Goal: Information Seeking & Learning: Learn about a topic

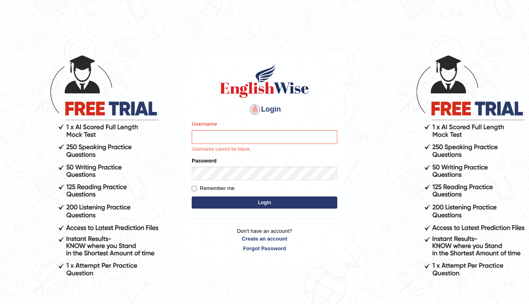
drag, startPoint x: 0, startPoint y: 0, endPoint x: 461, endPoint y: 45, distance: 463.5
click at [461, 45] on body "Login Please fix the following errors: Username Username cannot be blank. Passw…" at bounding box center [264, 178] width 529 height 304
drag, startPoint x: 461, startPoint y: 45, endPoint x: 217, endPoint y: 141, distance: 262.8
click at [217, 141] on input "Username" at bounding box center [265, 137] width 146 height 14
type input "pelinbaki"
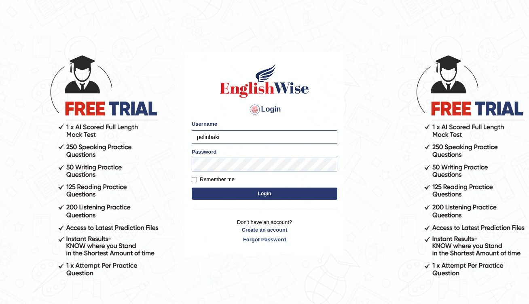
drag, startPoint x: 217, startPoint y: 141, endPoint x: 259, endPoint y: 191, distance: 65.7
click at [259, 191] on button "Login" at bounding box center [265, 194] width 146 height 12
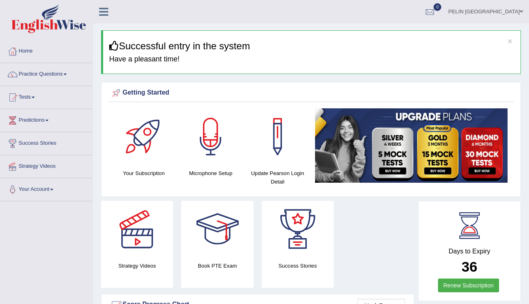
drag, startPoint x: 0, startPoint y: 0, endPoint x: 34, endPoint y: 96, distance: 102.2
click at [34, 96] on link "Tests" at bounding box center [46, 96] width 92 height 20
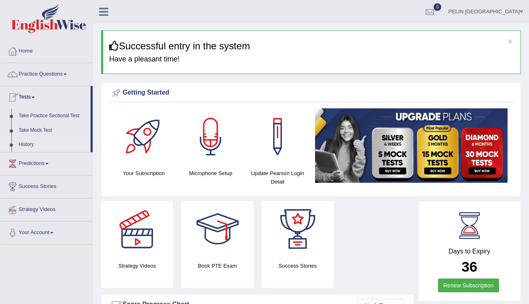
drag, startPoint x: 34, startPoint y: 96, endPoint x: 33, endPoint y: 148, distance: 51.4
click at [33, 148] on link "History" at bounding box center [53, 144] width 76 height 15
click at [28, 144] on link "History" at bounding box center [53, 144] width 76 height 15
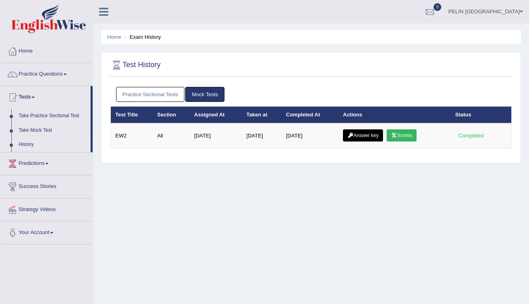
drag, startPoint x: 0, startPoint y: 0, endPoint x: 166, endPoint y: 93, distance: 190.1
click at [166, 93] on link "Practice Sectional Tests" at bounding box center [150, 94] width 69 height 15
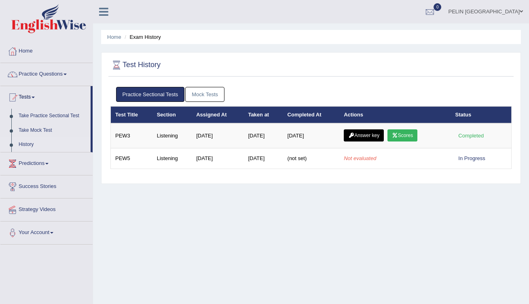
click at [222, 92] on link "Mock Tests" at bounding box center [204, 94] width 39 height 15
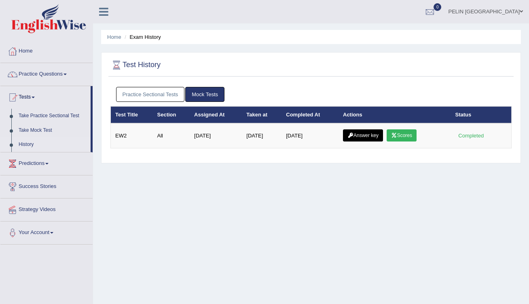
drag, startPoint x: 166, startPoint y: 93, endPoint x: 59, endPoint y: 78, distance: 107.8
click at [59, 78] on link "Practice Questions" at bounding box center [46, 73] width 92 height 20
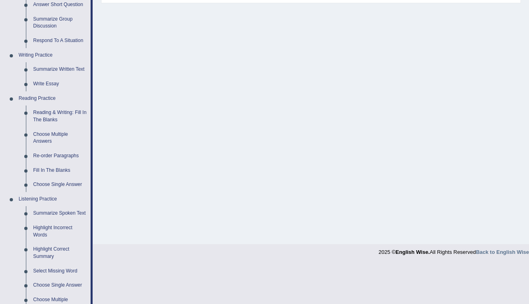
scroll to position [169, 0]
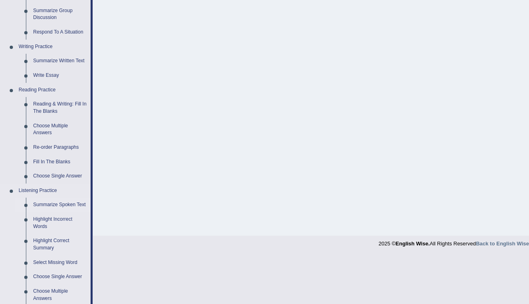
drag, startPoint x: 59, startPoint y: 78, endPoint x: 53, endPoint y: 201, distance: 123.9
click at [53, 201] on link "Summarize Spoken Text" at bounding box center [60, 205] width 61 height 15
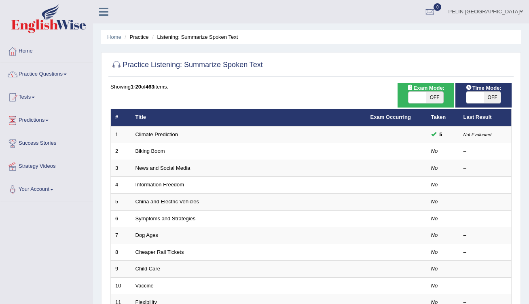
drag, startPoint x: 0, startPoint y: 0, endPoint x: 434, endPoint y: 100, distance: 445.1
click at [434, 100] on span "OFF" at bounding box center [434, 97] width 17 height 11
checkbox input "true"
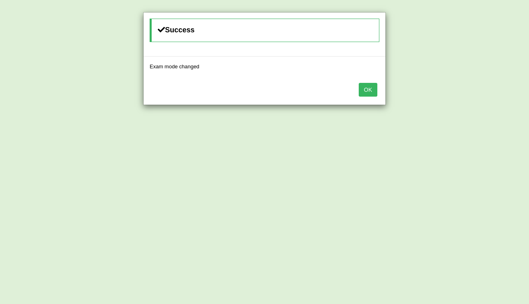
drag, startPoint x: 434, startPoint y: 100, endPoint x: 371, endPoint y: 85, distance: 64.3
click at [371, 85] on button "OK" at bounding box center [368, 90] width 19 height 14
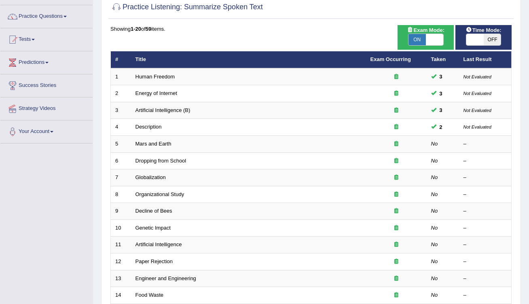
scroll to position [58, 0]
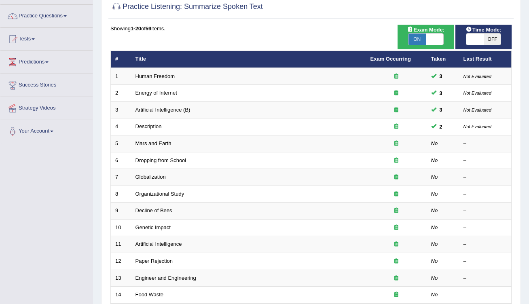
click at [160, 142] on link "Mars and Earth" at bounding box center [153, 143] width 36 height 6
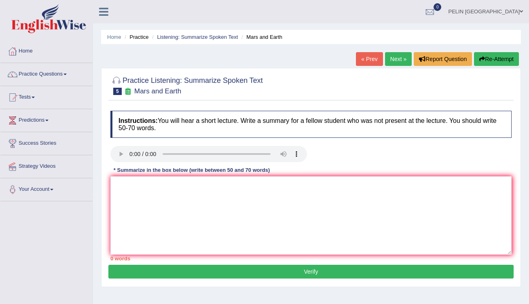
drag, startPoint x: 0, startPoint y: 0, endPoint x: 127, endPoint y: 152, distance: 198.6
click at [127, 152] on audio at bounding box center [208, 154] width 196 height 16
click at [129, 155] on audio at bounding box center [208, 154] width 196 height 16
drag, startPoint x: 127, startPoint y: 152, endPoint x: 148, endPoint y: 191, distance: 43.6
click at [148, 191] on textarea at bounding box center [310, 215] width 401 height 78
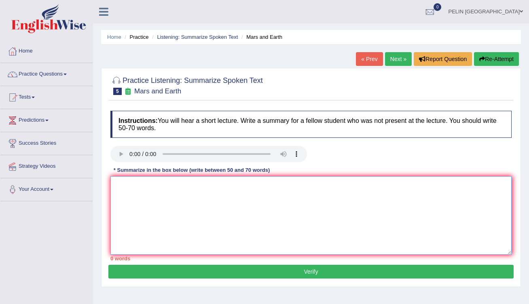
click at [148, 190] on textarea at bounding box center [310, 215] width 401 height 78
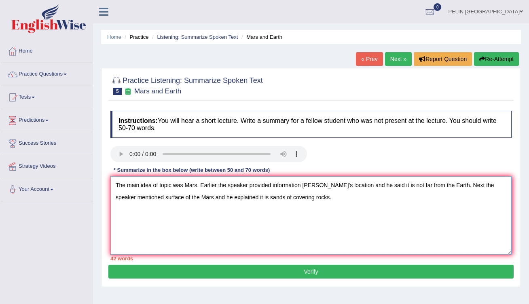
drag, startPoint x: 148, startPoint y: 191, endPoint x: 266, endPoint y: 200, distance: 118.0
click at [266, 200] on textarea "The main idea of topic was Mars. Earlier the speaker provided information [PERS…" at bounding box center [310, 215] width 401 height 78
drag, startPoint x: 266, startPoint y: 200, endPoint x: 331, endPoint y: 199, distance: 65.1
click at [331, 199] on textarea "The main idea of topic was Mars. Earlier the speaker provided information [PERS…" at bounding box center [310, 215] width 401 height 78
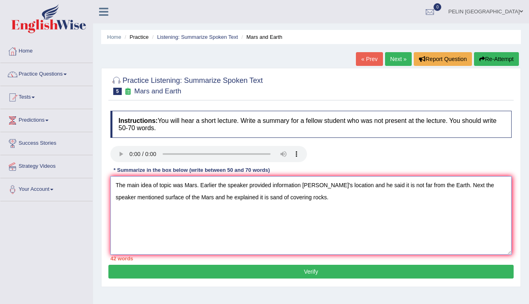
drag, startPoint x: 331, startPoint y: 199, endPoint x: 311, endPoint y: 192, distance: 21.1
click at [311, 192] on textarea "The main idea of topic was Mars. Earlier the speaker provided information [PERS…" at bounding box center [310, 215] width 401 height 78
click at [311, 196] on textarea "The main idea of topic was Mars. Earlier the speaker provided information [PERS…" at bounding box center [310, 215] width 401 height 78
click at [311, 196] on textarea "The main idea of topic was Mars. Earlier the speaker provided information abour…" at bounding box center [310, 215] width 401 height 78
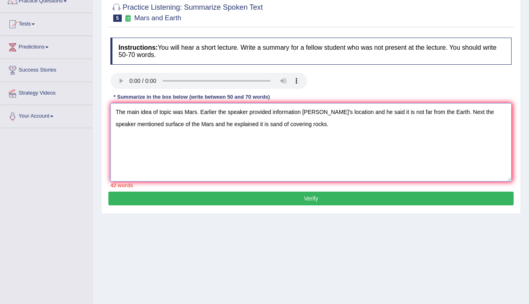
scroll to position [28, 0]
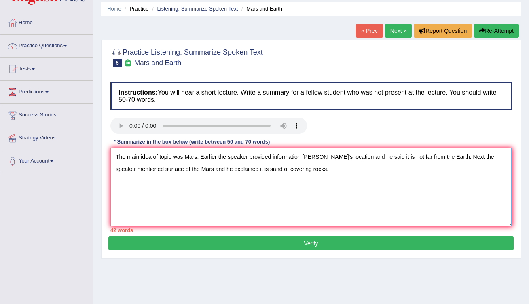
click at [321, 173] on textarea "The main idea of topic was Mars. Earlier the speaker provided information abour…" at bounding box center [310, 187] width 401 height 78
drag, startPoint x: 311, startPoint y: 192, endPoint x: 333, endPoint y: 169, distance: 31.4
click at [333, 169] on textarea "The main idea of topic was Mars. Earlier the speaker provided information abour…" at bounding box center [310, 187] width 401 height 78
drag, startPoint x: 333, startPoint y: 169, endPoint x: 377, endPoint y: 170, distance: 43.7
click at [377, 170] on textarea "The main idea of topic was Mars. Earlier the speaker provided information abour…" at bounding box center [310, 187] width 401 height 78
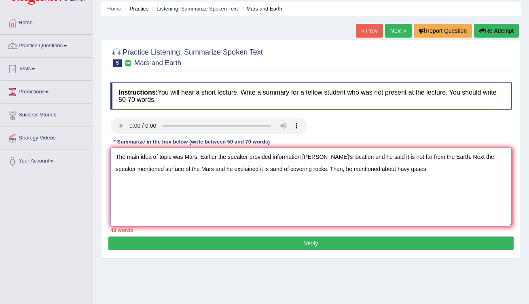
click at [450, 167] on textarea "The main idea of topic was Mars. Earlier the speaker provided information abour…" at bounding box center [310, 187] width 401 height 78
drag, startPoint x: 377, startPoint y: 170, endPoint x: 418, endPoint y: 167, distance: 41.7
click at [418, 167] on textarea "The main idea of topic was Mars. Earlier the speaker provided information abour…" at bounding box center [310, 187] width 401 height 78
drag, startPoint x: 418, startPoint y: 167, endPoint x: 408, endPoint y: 170, distance: 10.8
click at [408, 170] on textarea "The main idea of topic was Mars. Earlier the speaker provided information abour…" at bounding box center [310, 187] width 401 height 78
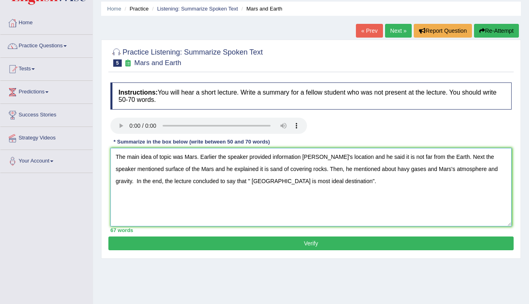
type textarea "The main idea of topic was Mars. Earlier the speaker provided information abour…"
click at [373, 249] on button "Verify" at bounding box center [310, 244] width 405 height 14
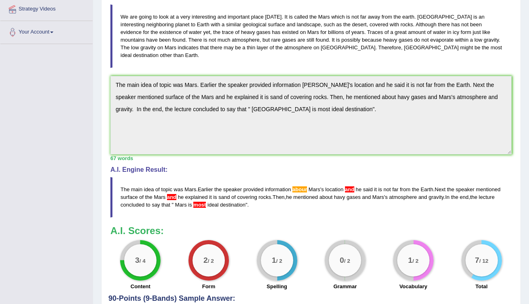
scroll to position [156, 0]
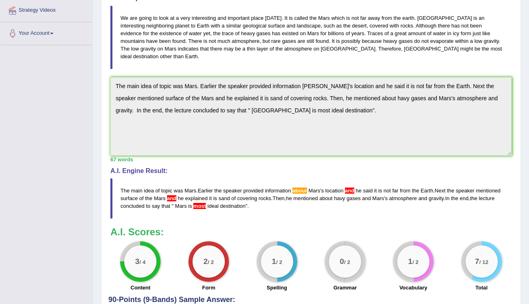
drag, startPoint x: 408, startPoint y: 170, endPoint x: 238, endPoint y: 199, distance: 172.7
click at [206, 203] on span "most" at bounding box center [199, 206] width 13 height 6
drag, startPoint x: 238, startPoint y: 199, endPoint x: 198, endPoint y: 190, distance: 40.6
click at [176, 195] on span "and" at bounding box center [171, 198] width 9 height 6
drag, startPoint x: 198, startPoint y: 190, endPoint x: 101, endPoint y: 178, distance: 98.2
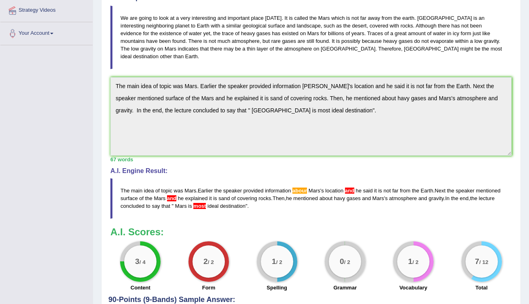
click at [101, 178] on div "Home Practice Listening: Summarize Spoken Text Mars and Earth « Prev Next » Rep…" at bounding box center [311, 97] width 436 height 507
drag, startPoint x: 101, startPoint y: 178, endPoint x: 305, endPoint y: 197, distance: 205.0
click at [305, 197] on blockquote "The main idea of topic was Mars . Earlier the speaker provided information abou…" at bounding box center [310, 198] width 401 height 40
click at [304, 196] on blockquote "The main idea of topic was Mars . Earlier the speaker provided information abou…" at bounding box center [310, 198] width 401 height 40
click at [113, 65] on div "Instructions: You will hear a short lecture. Write a summary for a fellow stude…" at bounding box center [310, 123] width 405 height 345
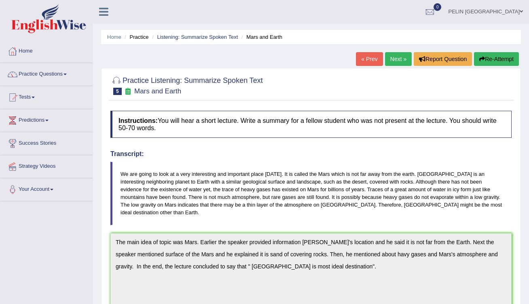
scroll to position [0, 0]
click at [495, 56] on button "Re-Attempt" at bounding box center [496, 59] width 45 height 14
click at [493, 58] on button "Re-Attempt" at bounding box center [496, 59] width 45 height 14
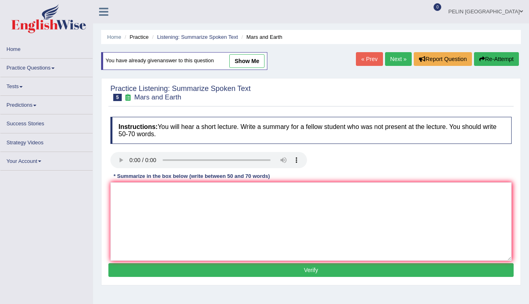
click at [284, 210] on textarea at bounding box center [310, 221] width 401 height 78
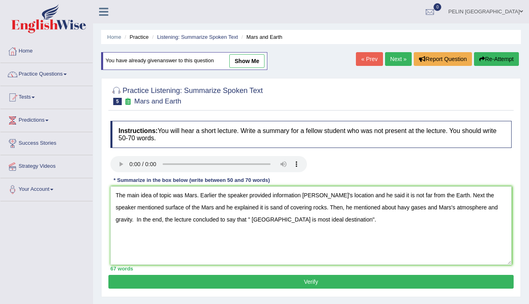
drag, startPoint x: 0, startPoint y: 0, endPoint x: 320, endPoint y: 194, distance: 373.8
click at [320, 194] on textarea "The main idea of topic was Mars. Earlier the speaker provided information [PERS…" at bounding box center [310, 225] width 401 height 78
click at [318, 193] on textarea "The main idea of topic was Mars. Earlier the speaker provided information [PERS…" at bounding box center [310, 225] width 401 height 78
click at [358, 196] on textarea "The main idea of topic was Mars. Earlier the speaker provided information about…" at bounding box center [310, 225] width 401 height 78
drag, startPoint x: 318, startPoint y: 193, endPoint x: 406, endPoint y: 207, distance: 89.2
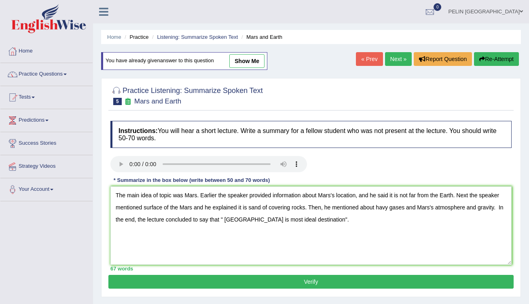
click at [406, 207] on textarea "The main idea of topic was Mars. Earlier the speaker provided information about…" at bounding box center [310, 225] width 401 height 78
click at [469, 208] on textarea "The main idea of topic was Mars. Earlier the speaker provided information about…" at bounding box center [310, 225] width 401 height 78
type textarea "The main idea of topic was Mars. Earlier the speaker provided information about…"
click at [435, 285] on button "Verify" at bounding box center [310, 282] width 405 height 14
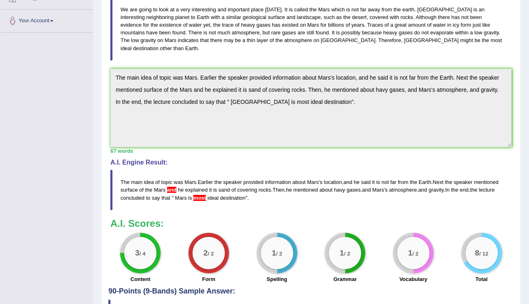
scroll to position [170, 0]
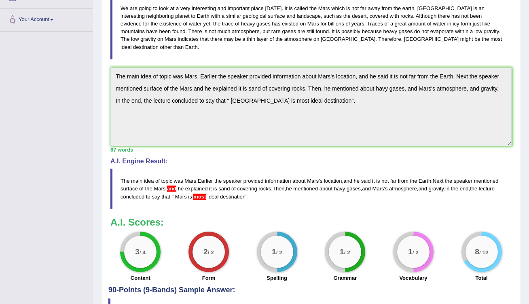
click at [110, 63] on div "Instructions: You will hear a short lecture. Write a summary for a fellow stude…" at bounding box center [310, 113] width 405 height 345
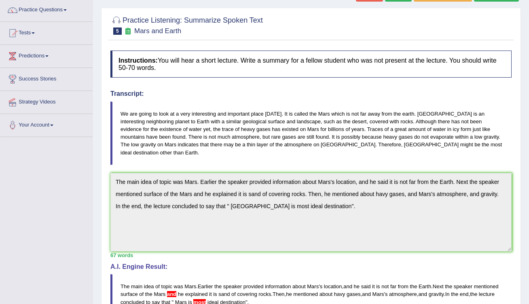
scroll to position [30, 0]
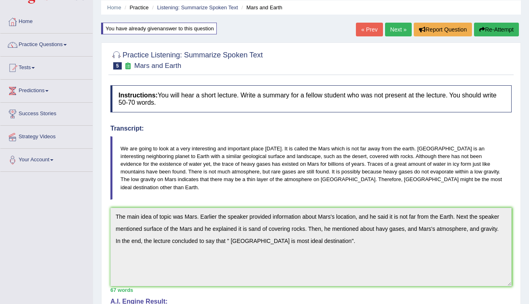
click at [488, 32] on button "Re-Attempt" at bounding box center [496, 30] width 45 height 14
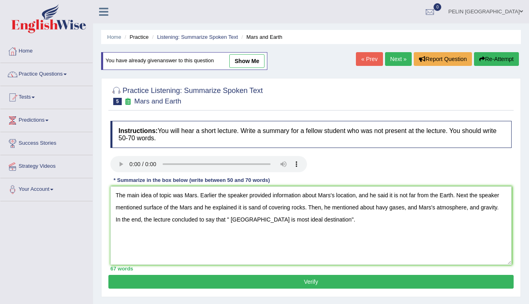
click at [253, 218] on textarea "The main idea of topic was Mars. Earlier the speaker provided information about…" at bounding box center [310, 225] width 401 height 78
click at [194, 208] on textarea "The main idea of topic was Mars. Earlier the speaker provided information about…" at bounding box center [310, 225] width 401 height 78
type textarea "The main idea of topic was Mars. Earlier the speaker provided information about…"
click at [241, 285] on button "Verify" at bounding box center [310, 282] width 405 height 14
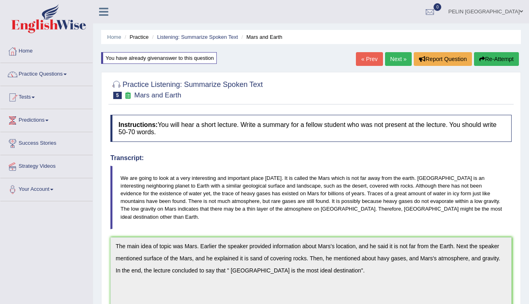
click at [199, 165] on div "Transcript: We are going to look at a very interesting and important place [DAT…" at bounding box center [310, 191] width 401 height 74
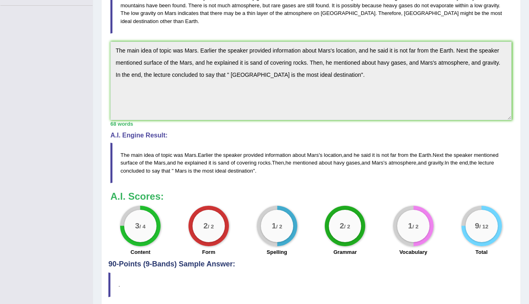
scroll to position [207, 0]
